Goal: Download file/media

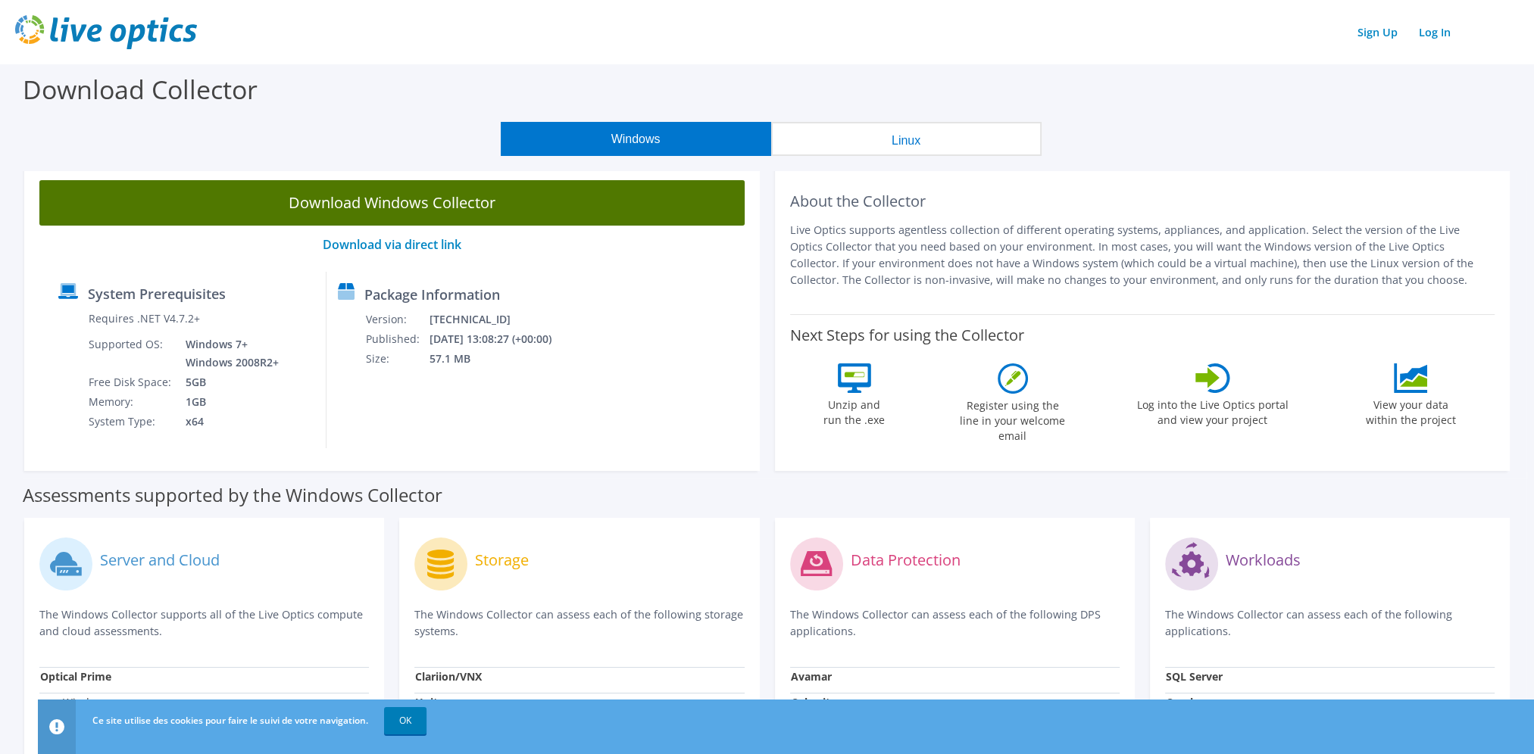
click at [400, 211] on link "Download Windows Collector" at bounding box center [391, 202] width 705 height 45
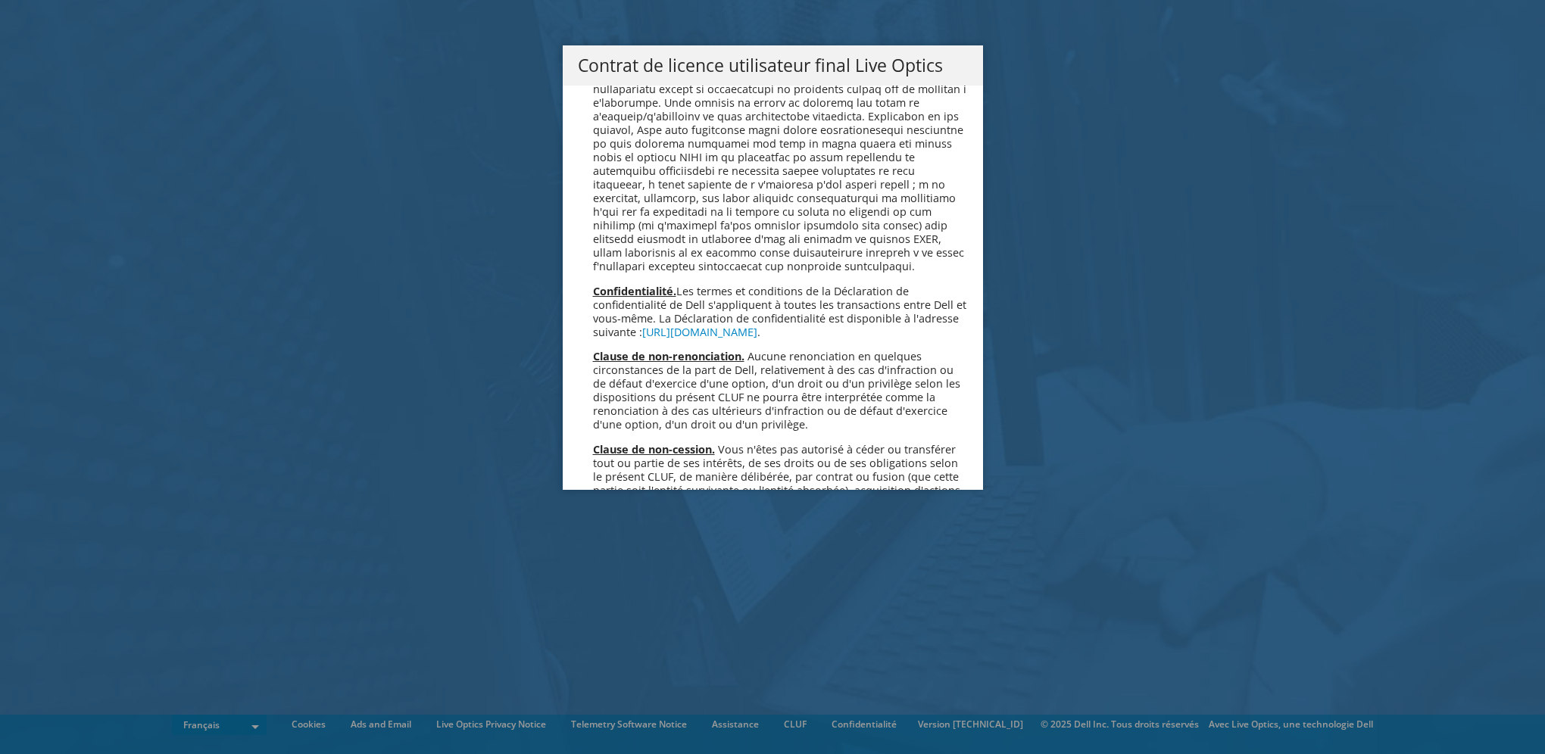
scroll to position [6695, 0]
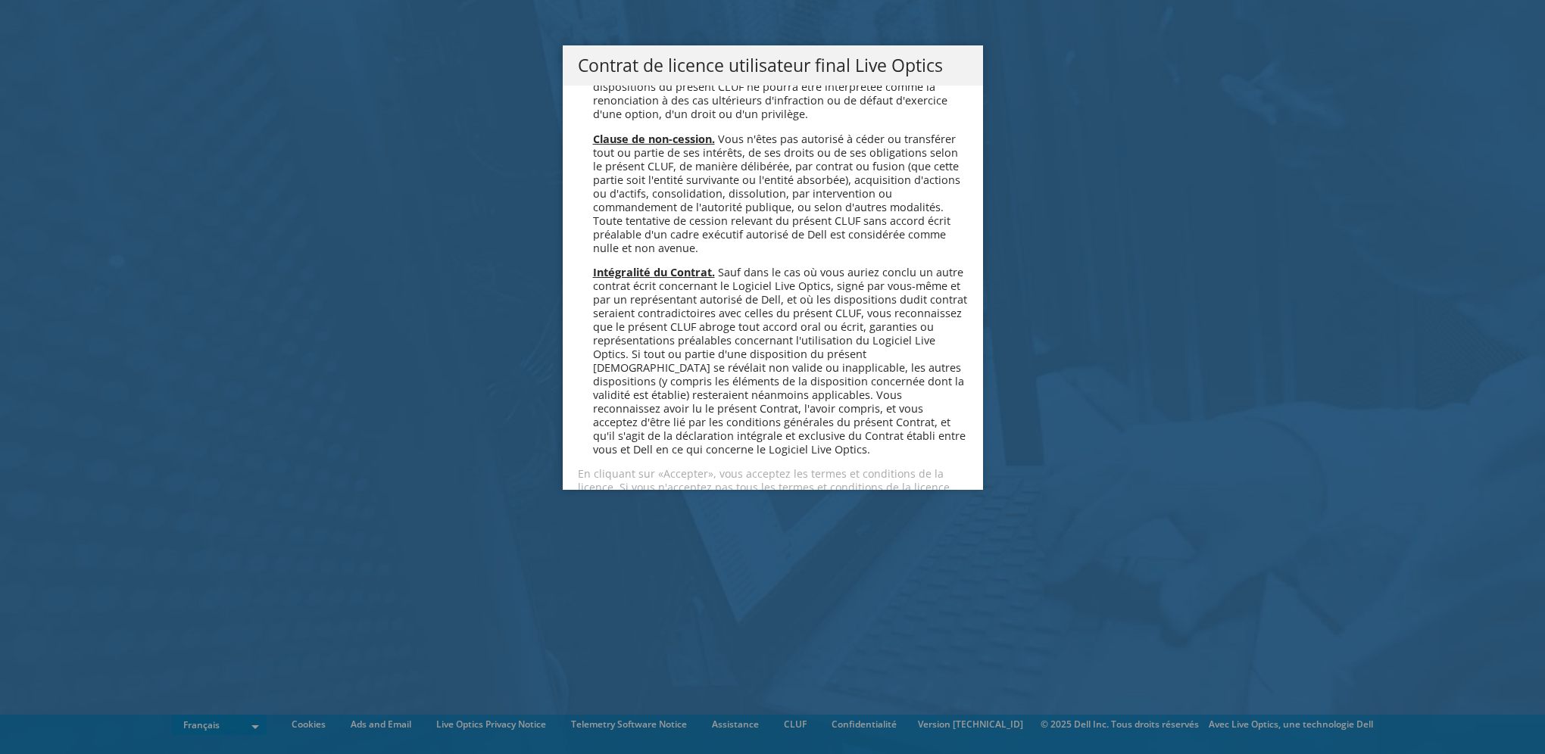
click at [631, 523] on link "Accepter" at bounding box center [623, 541] width 90 height 36
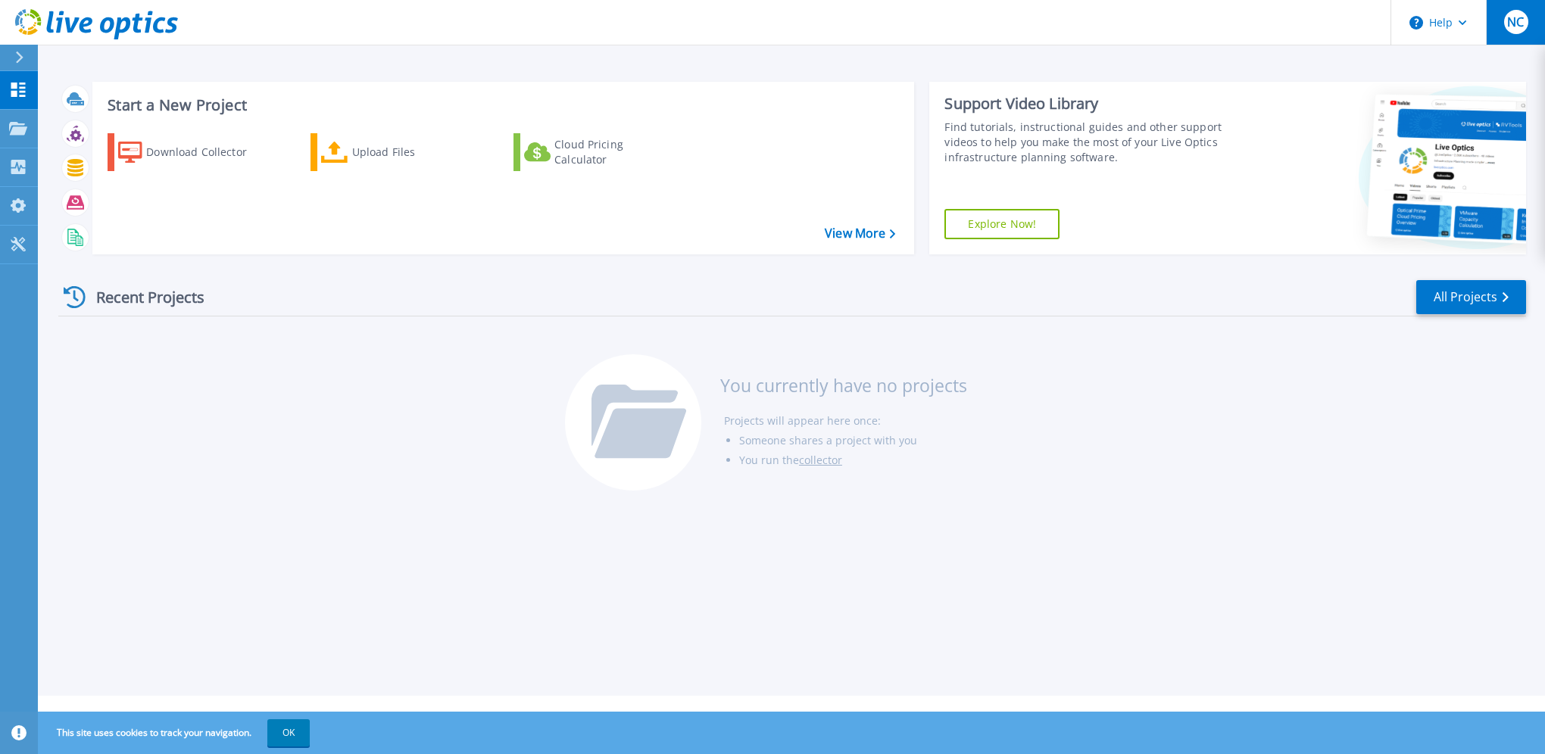
click at [1506, 20] on div "NC" at bounding box center [1516, 22] width 24 height 24
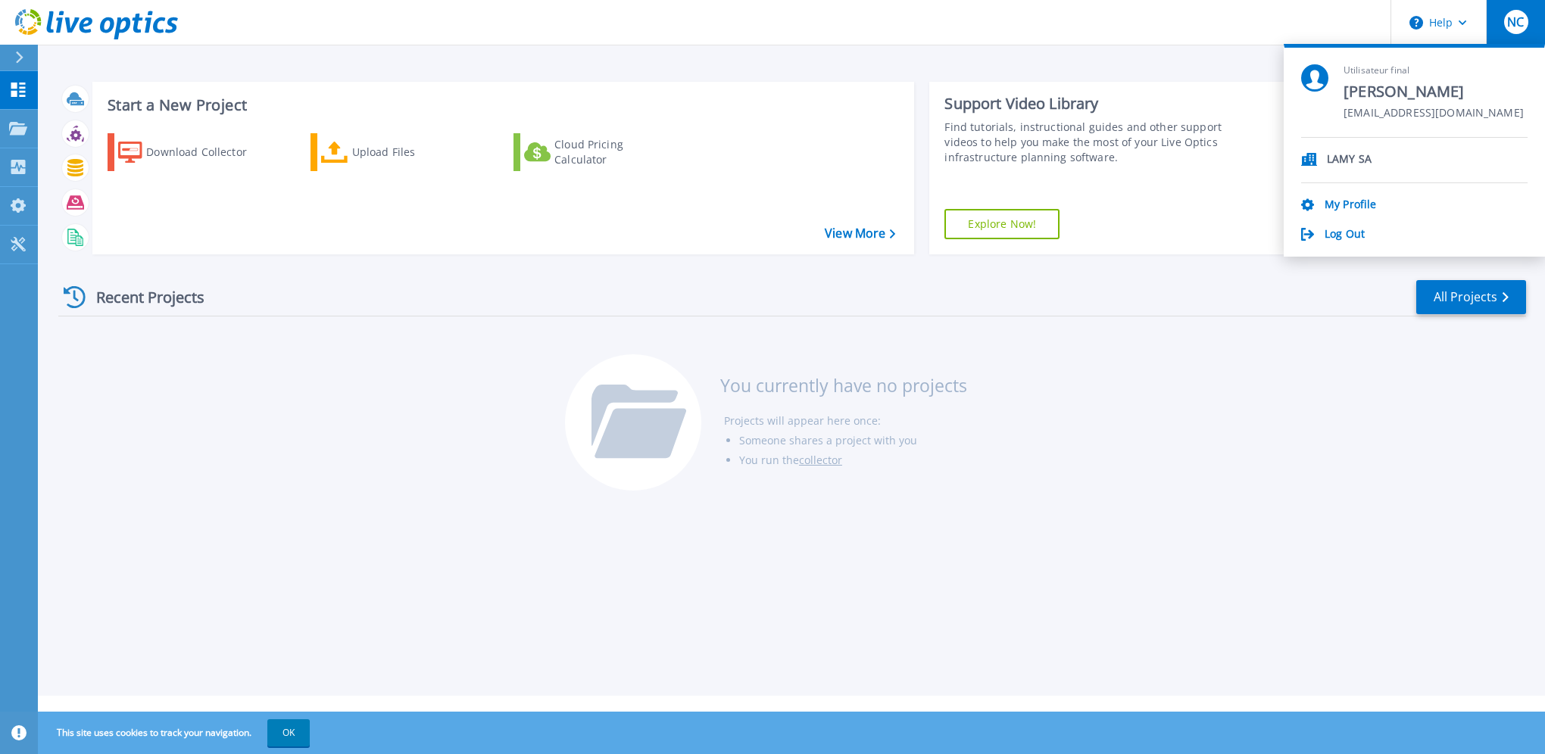
click at [1042, 406] on div "Recent Projects All Projects You currently have no projects Projects will appea…" at bounding box center [792, 386] width 1468 height 239
